Goal: Task Accomplishment & Management: Use online tool/utility

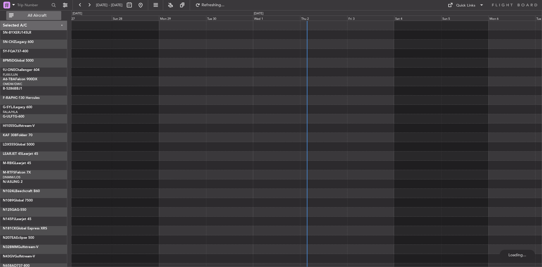
click at [38, 15] on span "All Aircraft" at bounding box center [37, 16] width 45 height 4
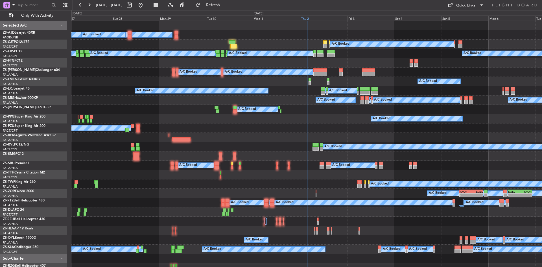
click at [305, 19] on div "Thu 2" at bounding box center [323, 18] width 47 height 5
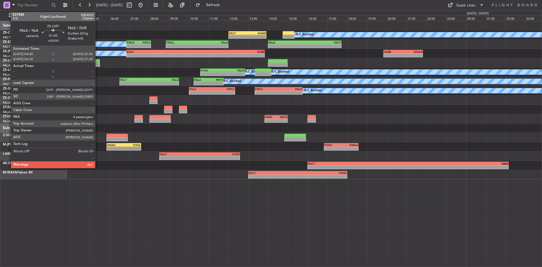
click at [98, 63] on div at bounding box center [90, 65] width 20 height 4
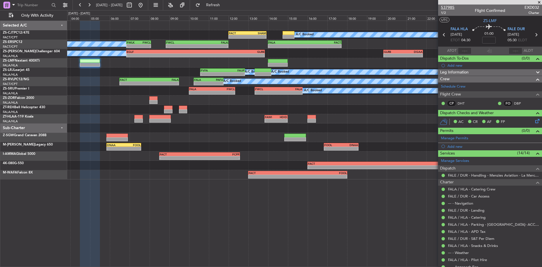
click at [444, 6] on span "537985" at bounding box center [448, 8] width 14 height 6
click at [541, 1] on span at bounding box center [540, 2] width 6 height 5
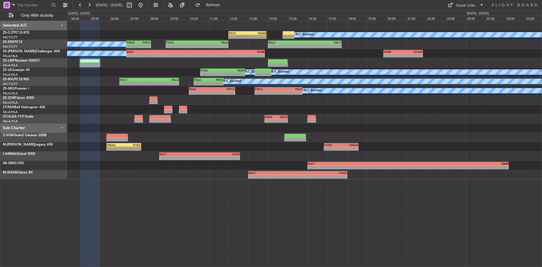
type input "0"
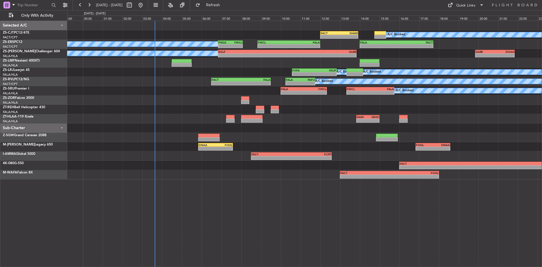
click at [282, 140] on div at bounding box center [304, 137] width 475 height 9
